Goal: Task Accomplishment & Management: Manage account settings

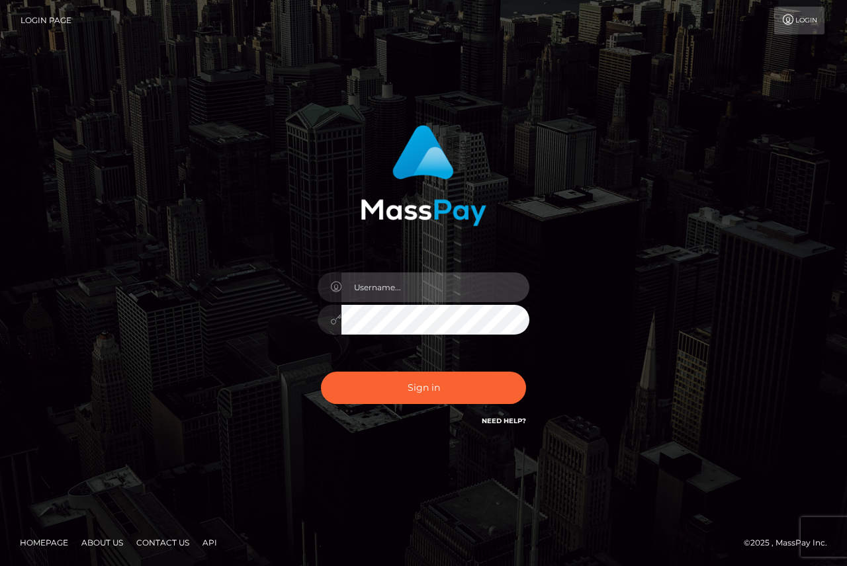
click at [448, 282] on input "text" at bounding box center [435, 287] width 188 height 30
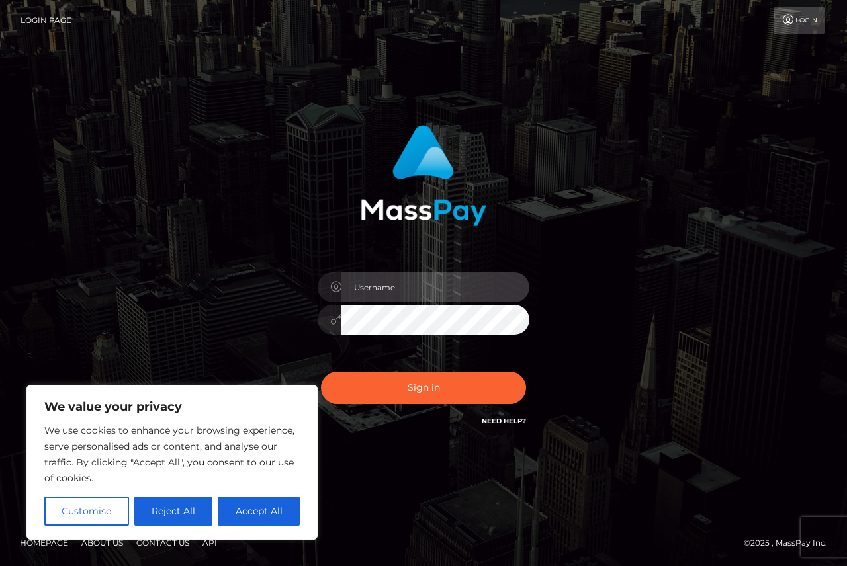
type input "othadimaza1@gmail.com"
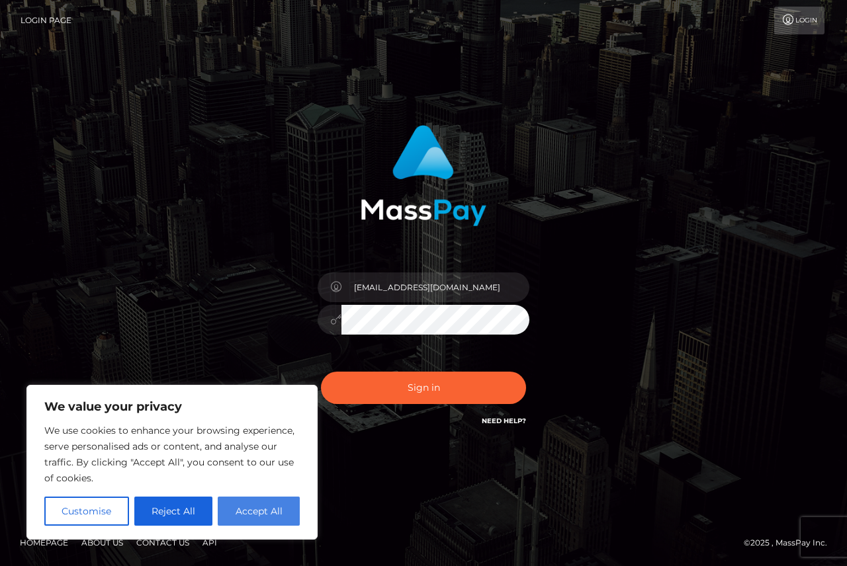
click at [245, 518] on button "Accept All" at bounding box center [259, 511] width 82 height 29
checkbox input "true"
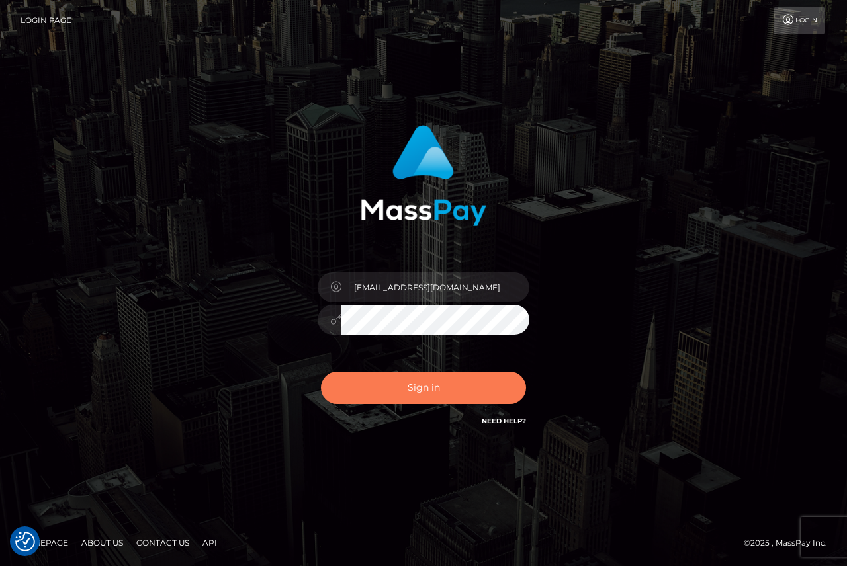
click at [420, 394] on button "Sign in" at bounding box center [423, 388] width 205 height 32
